Goal: Task Accomplishment & Management: Use online tool/utility

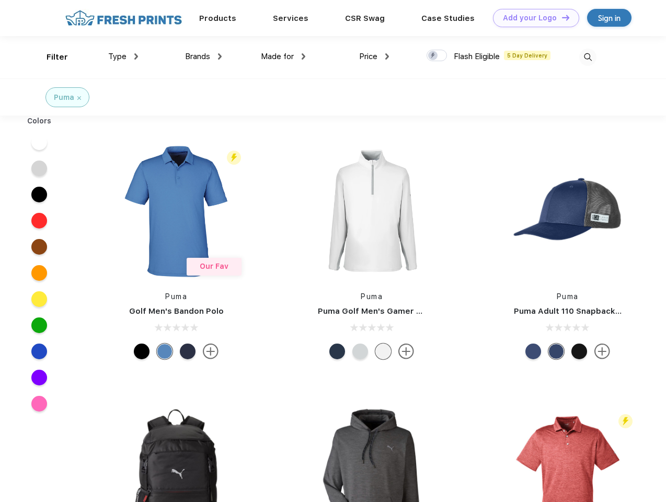
scroll to position [1, 0]
click at [533, 18] on link "Add your Logo Design Tool" at bounding box center [536, 18] width 86 height 18
click at [0, 0] on div "Design Tool" at bounding box center [0, 0] width 0 height 0
click at [561, 17] on link "Add your Logo Design Tool" at bounding box center [536, 18] width 86 height 18
click at [50, 57] on div "Filter" at bounding box center [57, 57] width 21 height 12
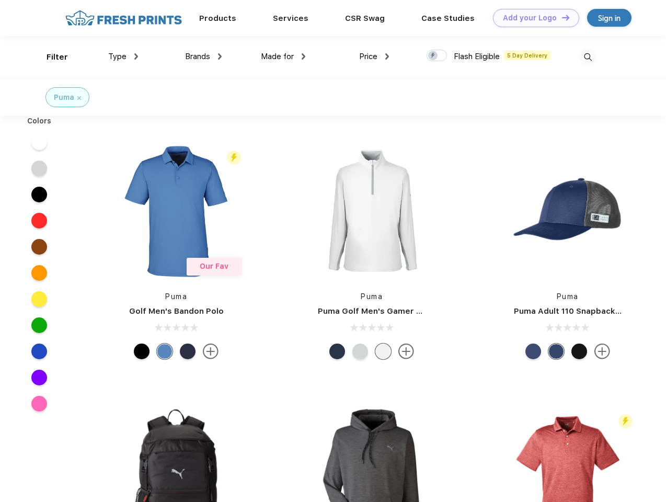
click at [123, 56] on span "Type" at bounding box center [117, 56] width 18 height 9
click at [203, 56] on span "Brands" at bounding box center [197, 56] width 25 height 9
click at [284, 56] on span "Made for" at bounding box center [277, 56] width 33 height 9
click at [375, 56] on span "Price" at bounding box center [368, 56] width 18 height 9
click at [437, 56] on div at bounding box center [437, 56] width 20 height 12
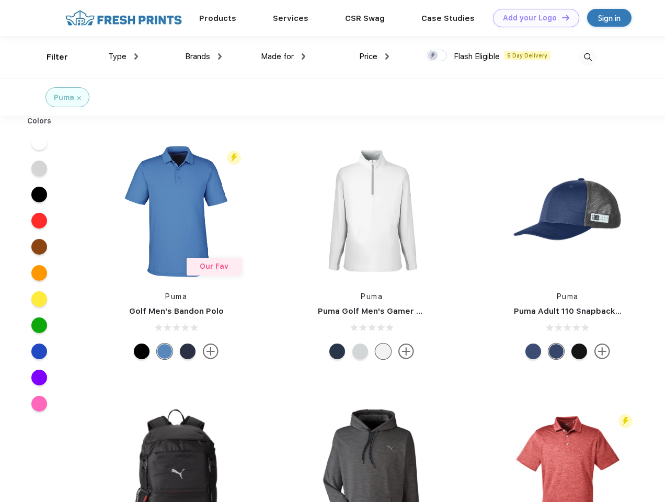
click at [434, 56] on input "checkbox" at bounding box center [430, 52] width 7 height 7
click at [588, 57] on img at bounding box center [588, 57] width 17 height 17
